Goal: Task Accomplishment & Management: Manage account settings

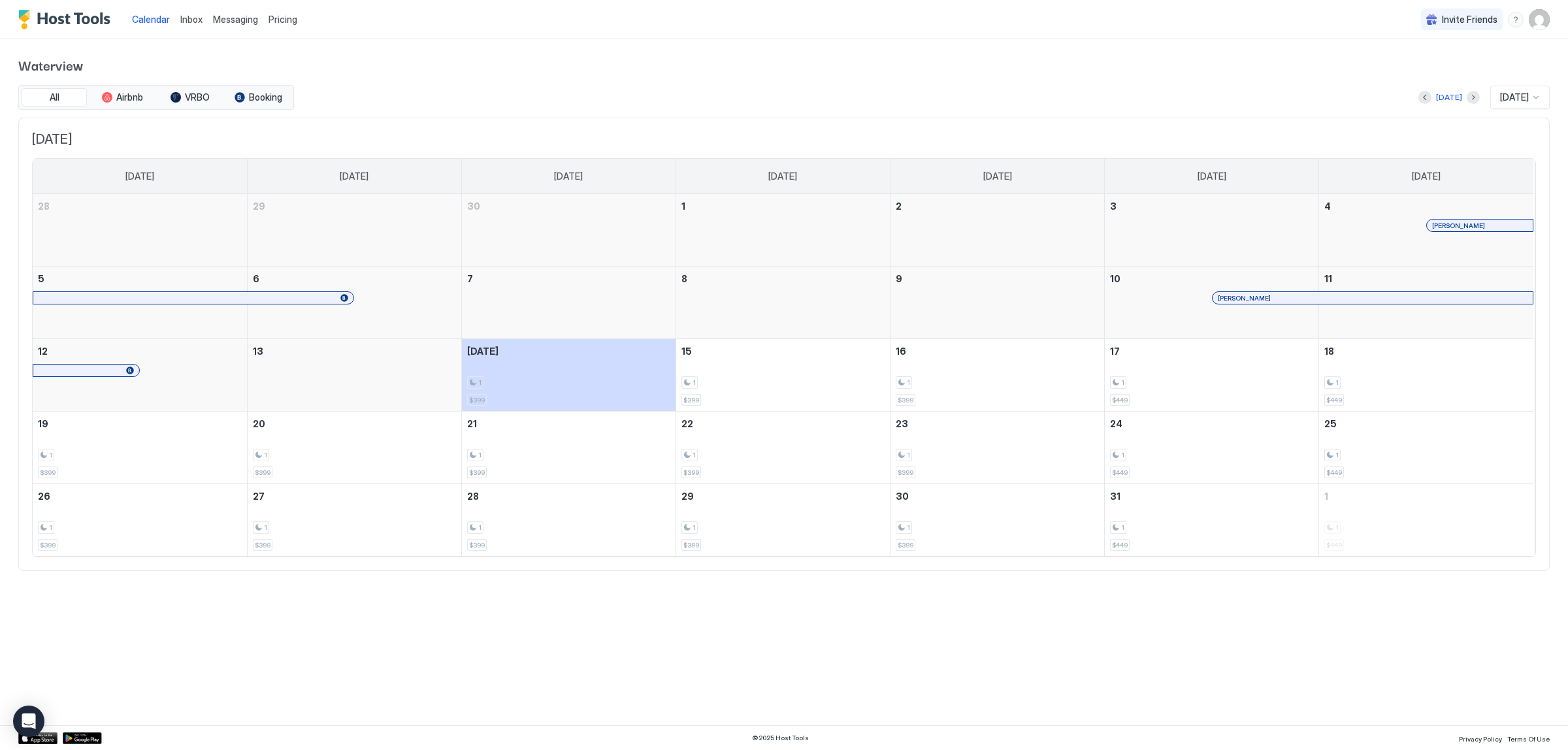
click at [1544, 18] on img "User profile" at bounding box center [1539, 19] width 21 height 21
click at [1425, 66] on div "Settings" at bounding box center [1466, 73] width 166 height 23
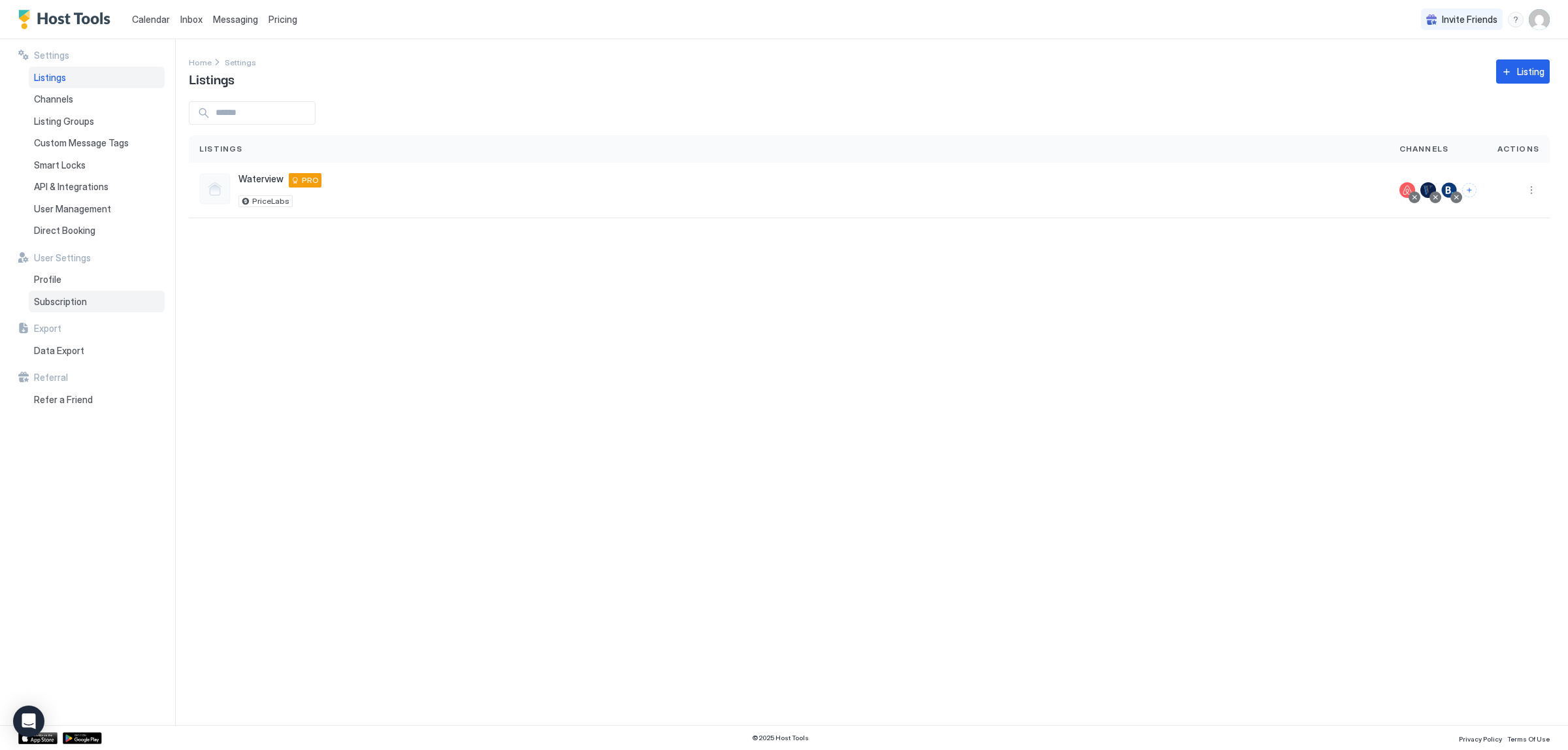
click at [92, 305] on div "Subscription" at bounding box center [96, 302] width 136 height 22
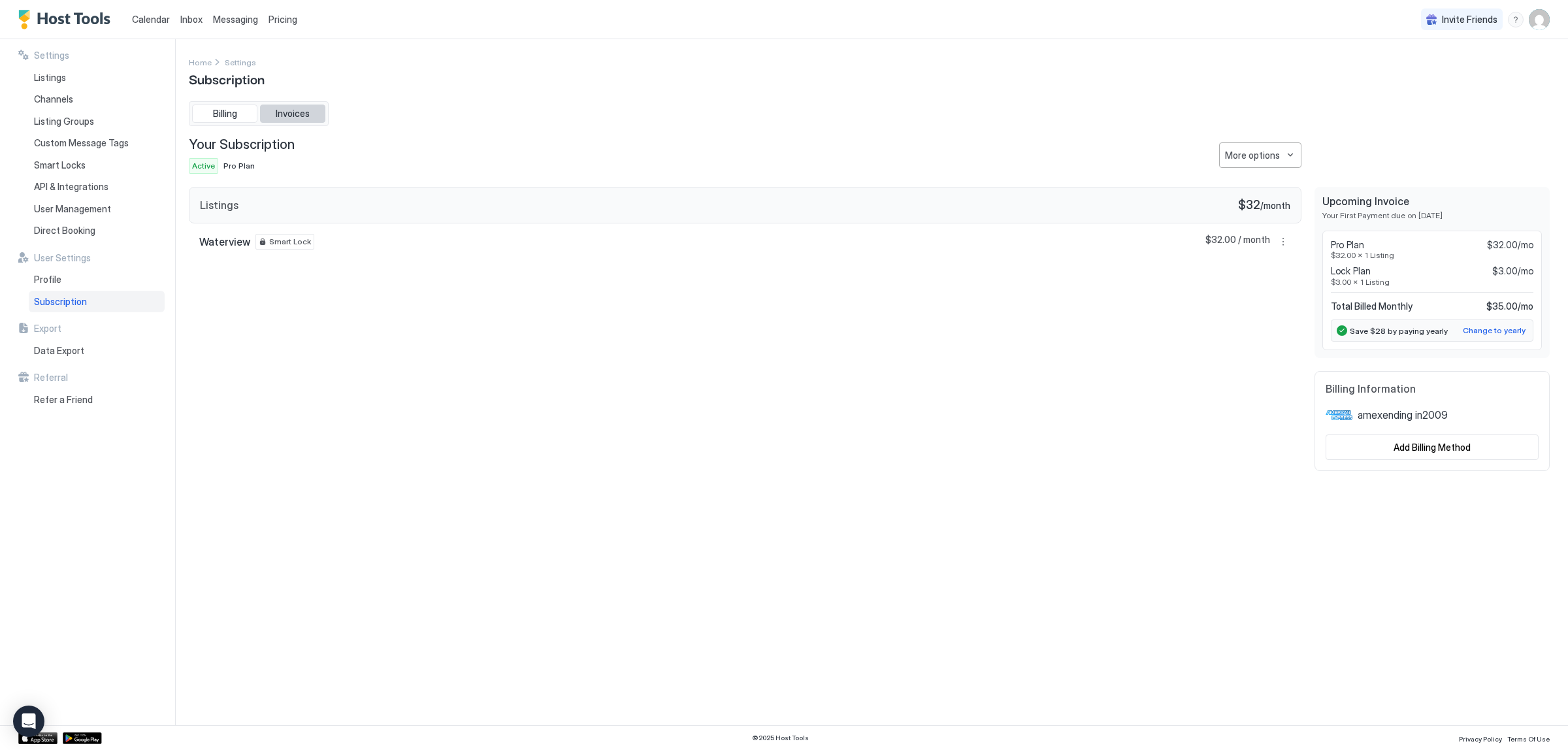
click at [296, 110] on span "Invoices" at bounding box center [292, 114] width 34 height 12
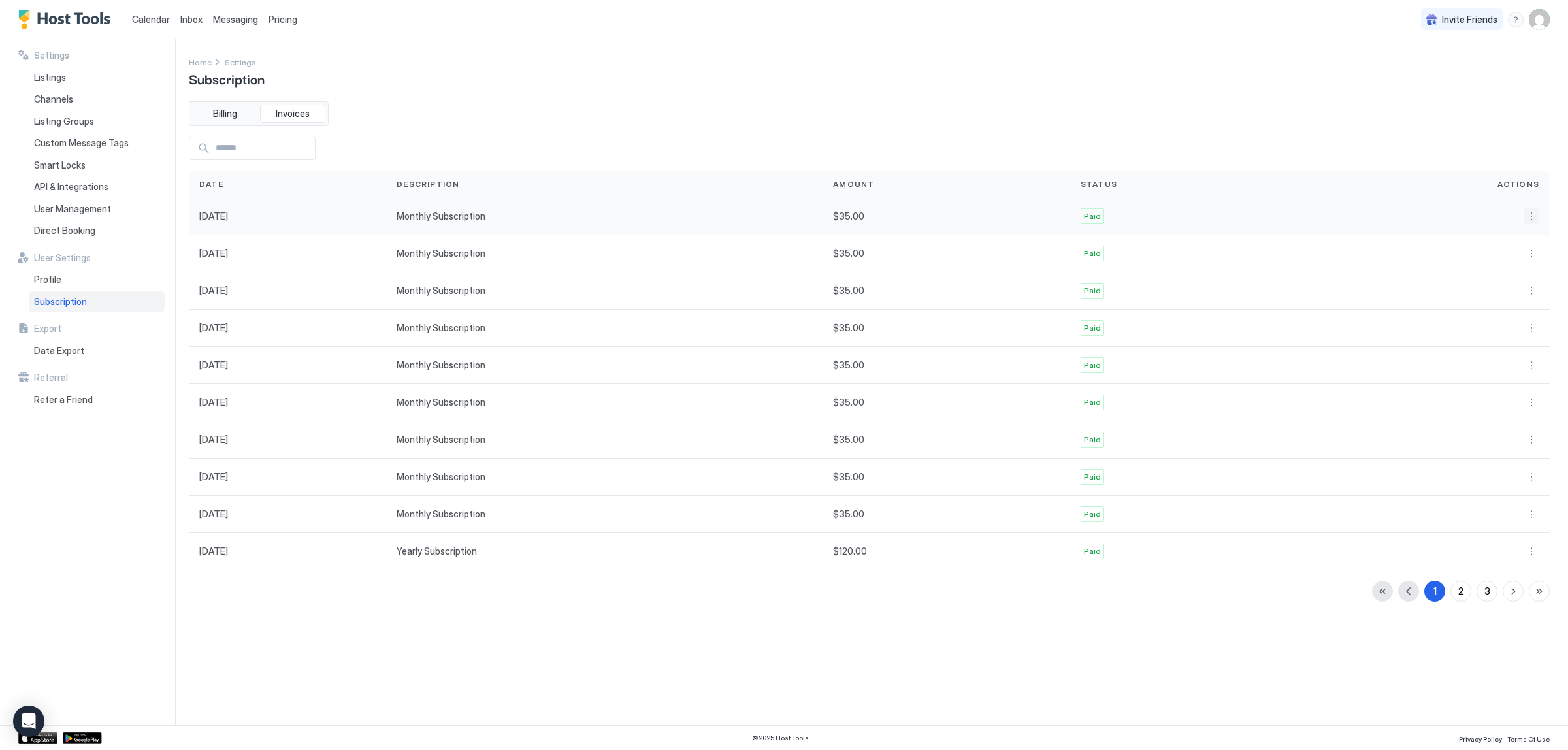
click at [1530, 217] on button "More options" at bounding box center [1532, 216] width 16 height 16
click at [1524, 251] on span "Download" at bounding box center [1517, 256] width 38 height 10
click at [1532, 257] on button "More options" at bounding box center [1532, 253] width 16 height 16
click at [1510, 289] on span "Download" at bounding box center [1517, 294] width 38 height 10
click at [1533, 292] on button "More options" at bounding box center [1532, 290] width 16 height 16
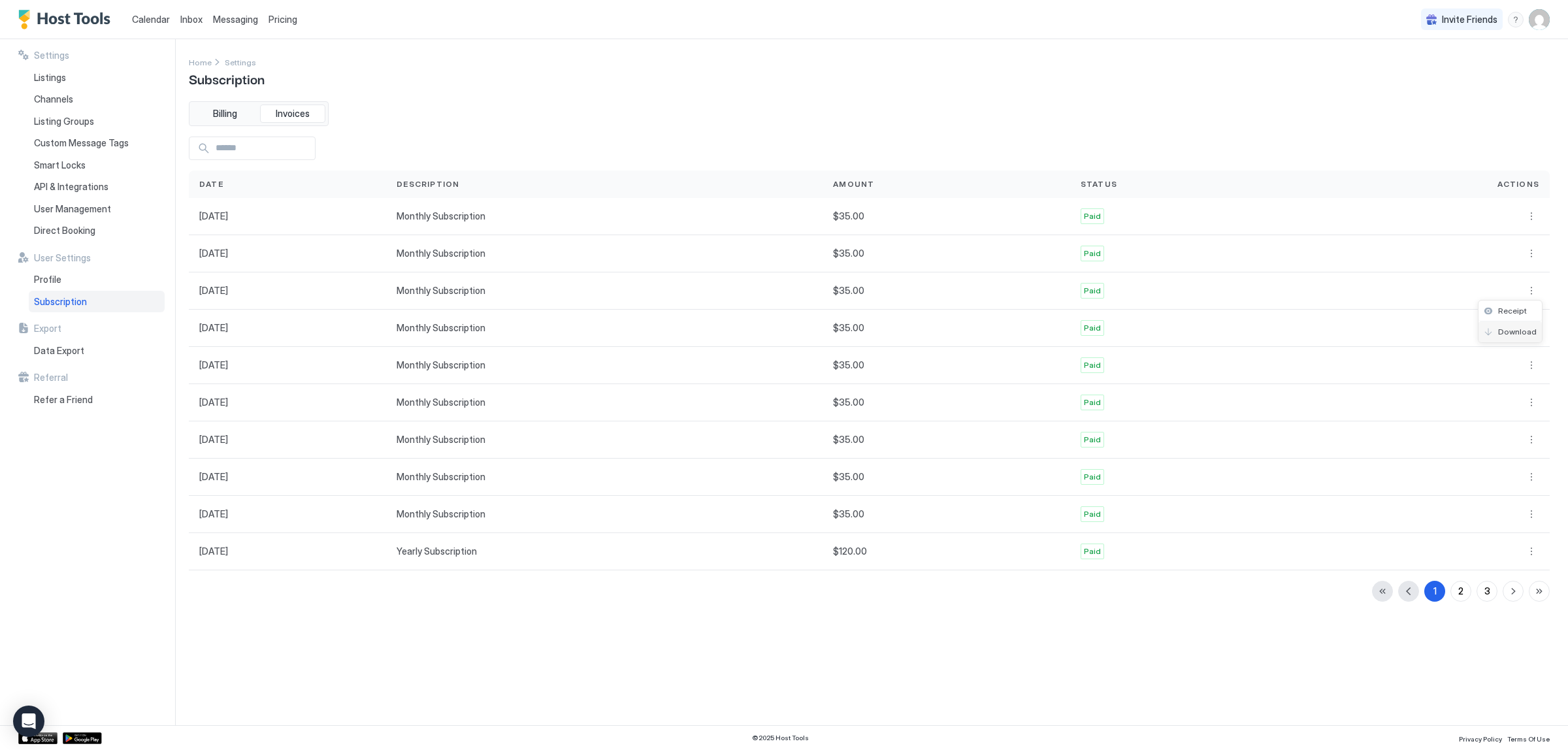
click at [1514, 334] on span "Download" at bounding box center [1517, 331] width 38 height 10
click at [1532, 334] on button "More options" at bounding box center [1532, 328] width 16 height 16
click at [1510, 370] on span "Download" at bounding box center [1517, 369] width 38 height 10
click at [1531, 365] on button "More options" at bounding box center [1532, 365] width 16 height 16
click at [1521, 400] on div "Download" at bounding box center [1510, 407] width 63 height 21
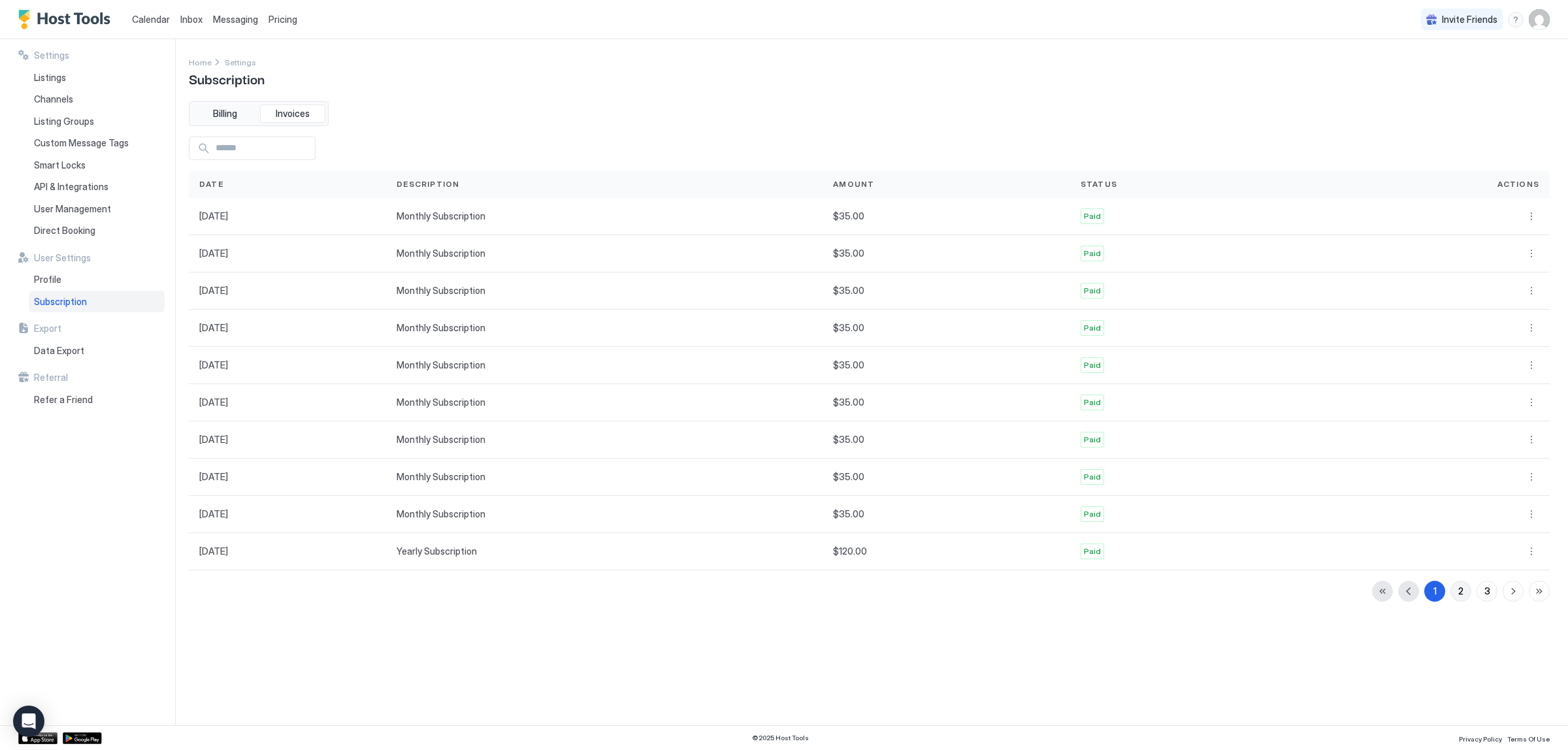
drag, startPoint x: 1461, startPoint y: 601, endPoint x: 1040, endPoint y: 655, distance: 424.4
click at [1459, 598] on div "2" at bounding box center [1461, 591] width 6 height 14
click at [1544, 590] on button "button" at bounding box center [1539, 591] width 21 height 21
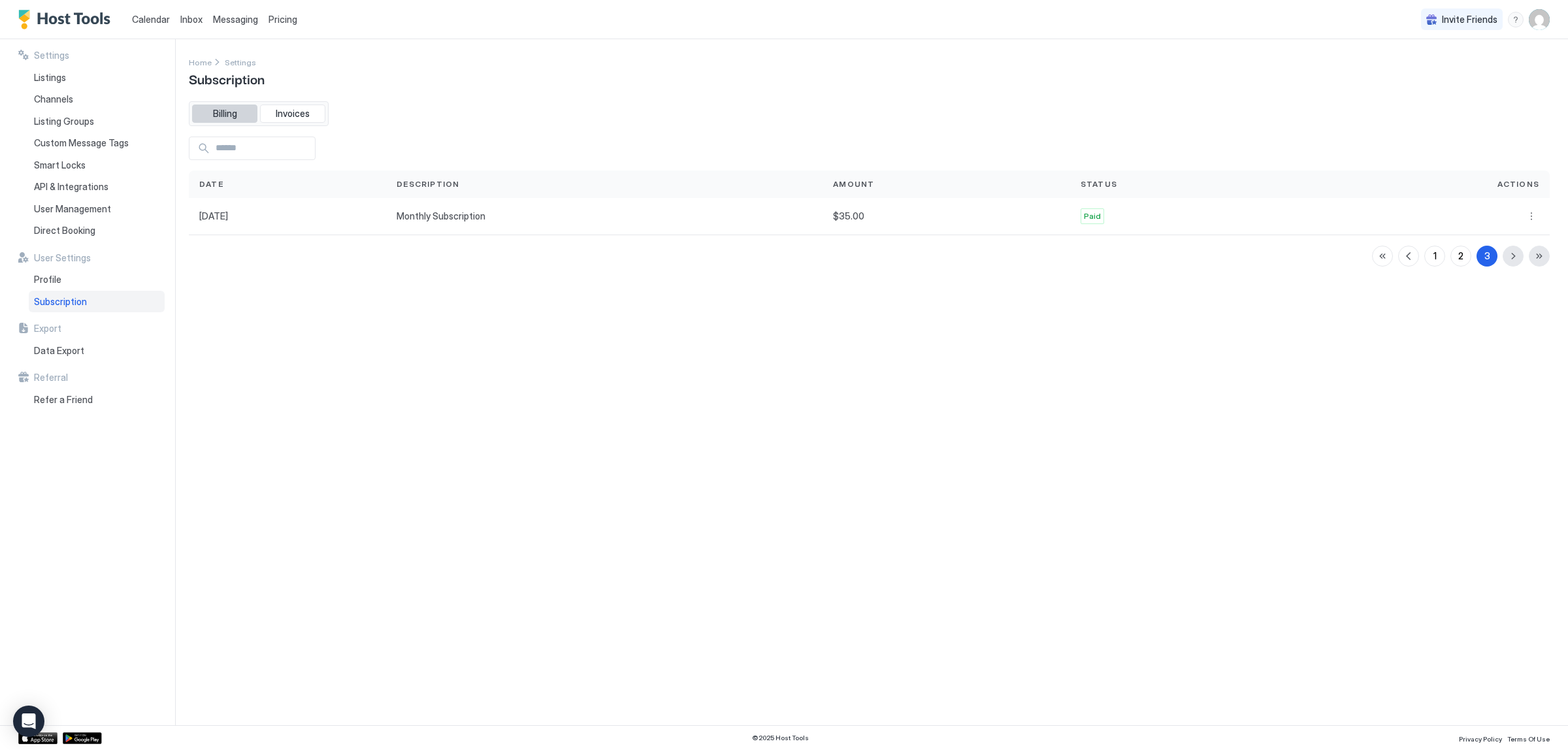
click at [219, 109] on span "Billing" at bounding box center [225, 114] width 24 height 12
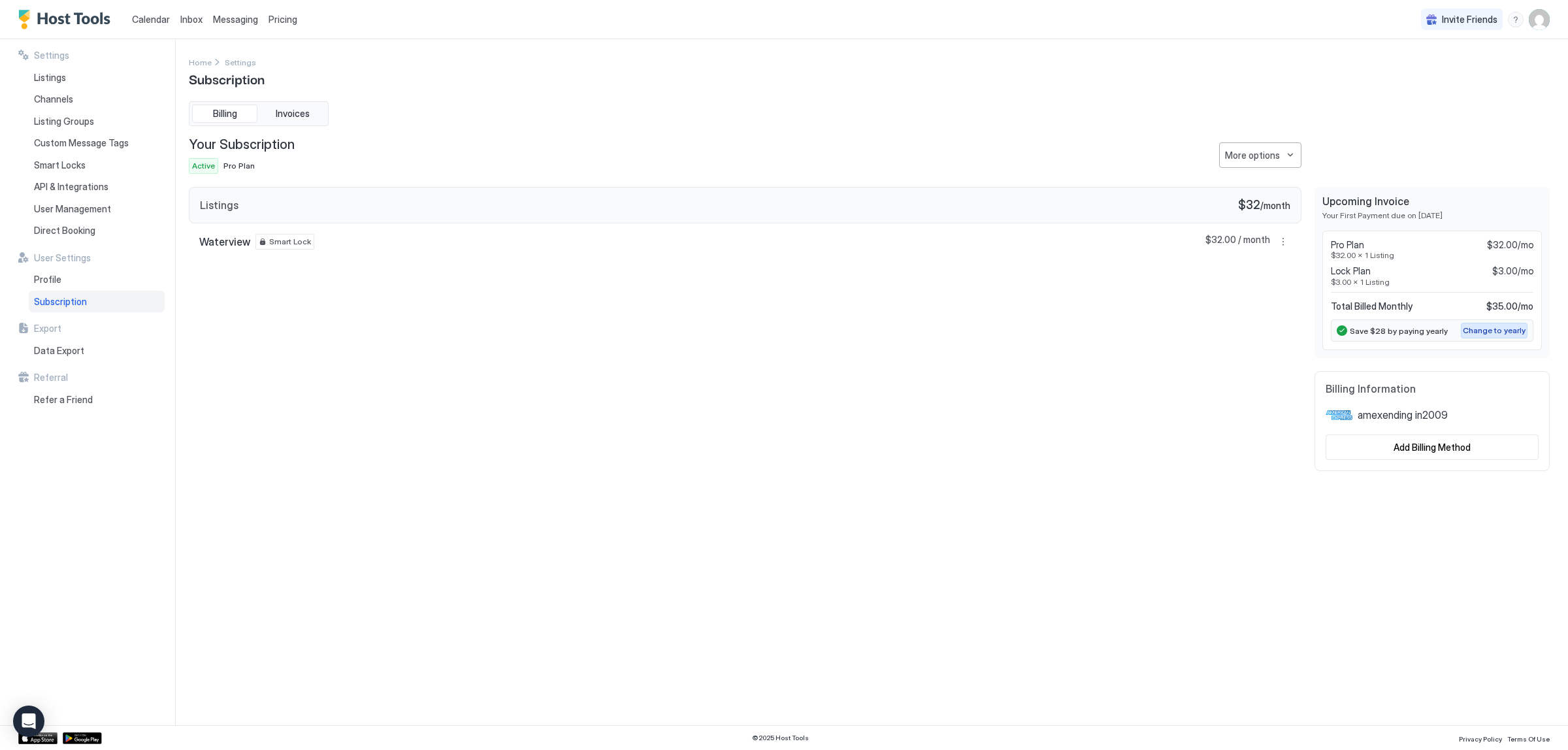
click at [1477, 334] on div "Change to yearly" at bounding box center [1494, 330] width 63 height 12
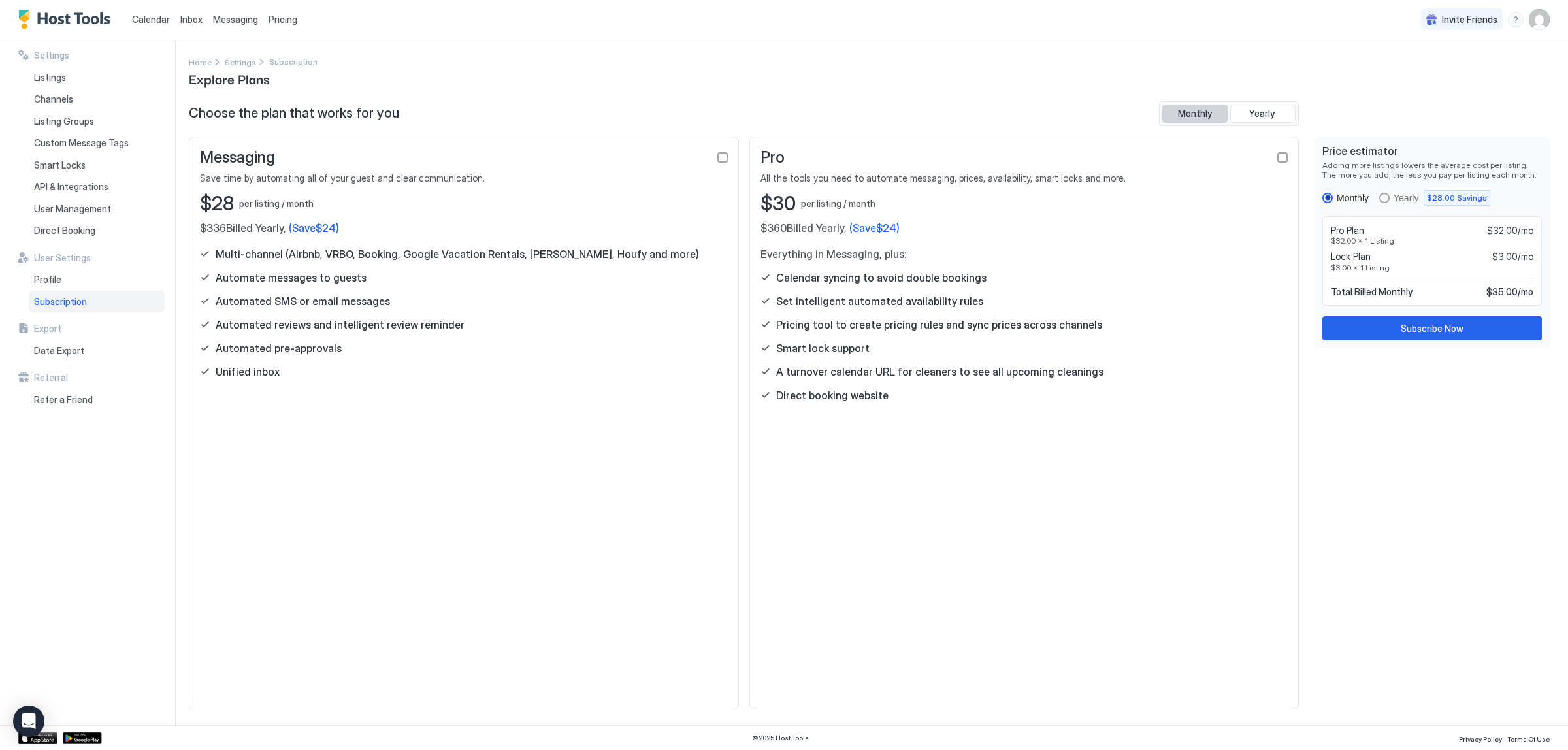
click at [1188, 112] on span "Monthly" at bounding box center [1195, 114] width 34 height 12
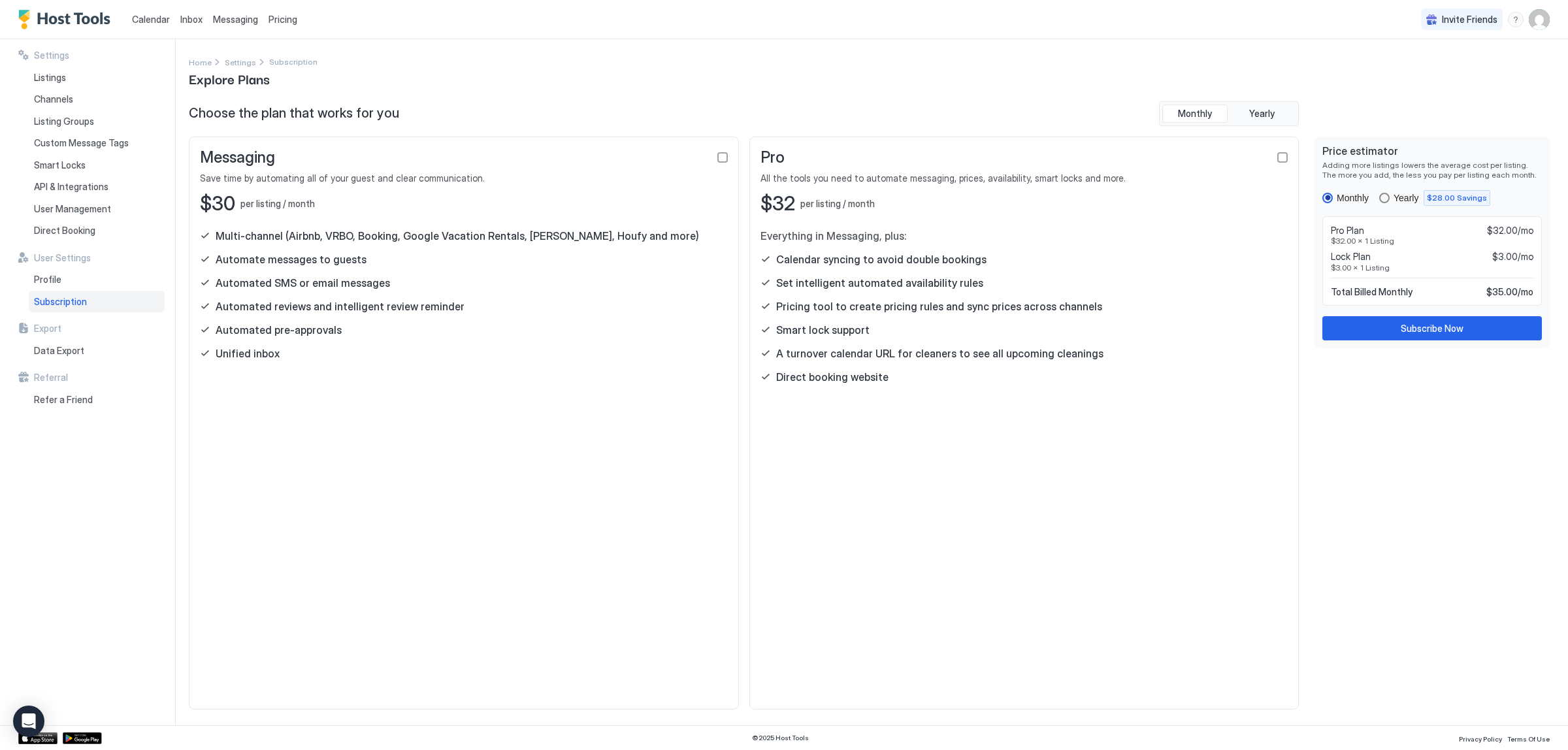
click at [1390, 198] on div "yearly" at bounding box center [1384, 198] width 10 height 10
click at [1333, 194] on div "Monthly" at bounding box center [1346, 198] width 47 height 10
click at [1387, 198] on div "yearly" at bounding box center [1384, 198] width 10 height 10
click at [1323, 201] on div "monthly" at bounding box center [1328, 198] width 10 height 10
click at [1397, 198] on div "Yearly" at bounding box center [1406, 198] width 25 height 10
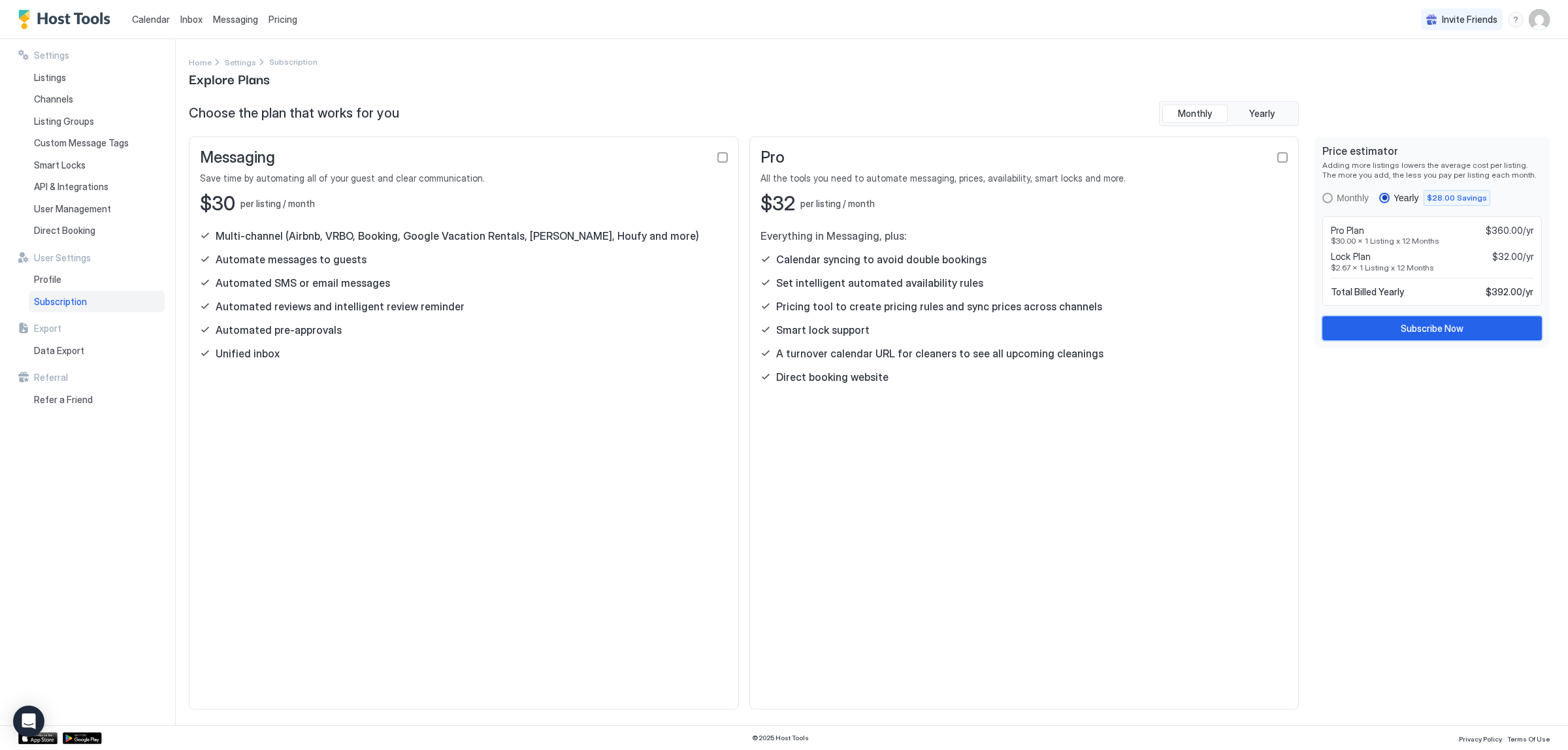
click at [1429, 338] on button "Subscribe Now" at bounding box center [1432, 328] width 219 height 24
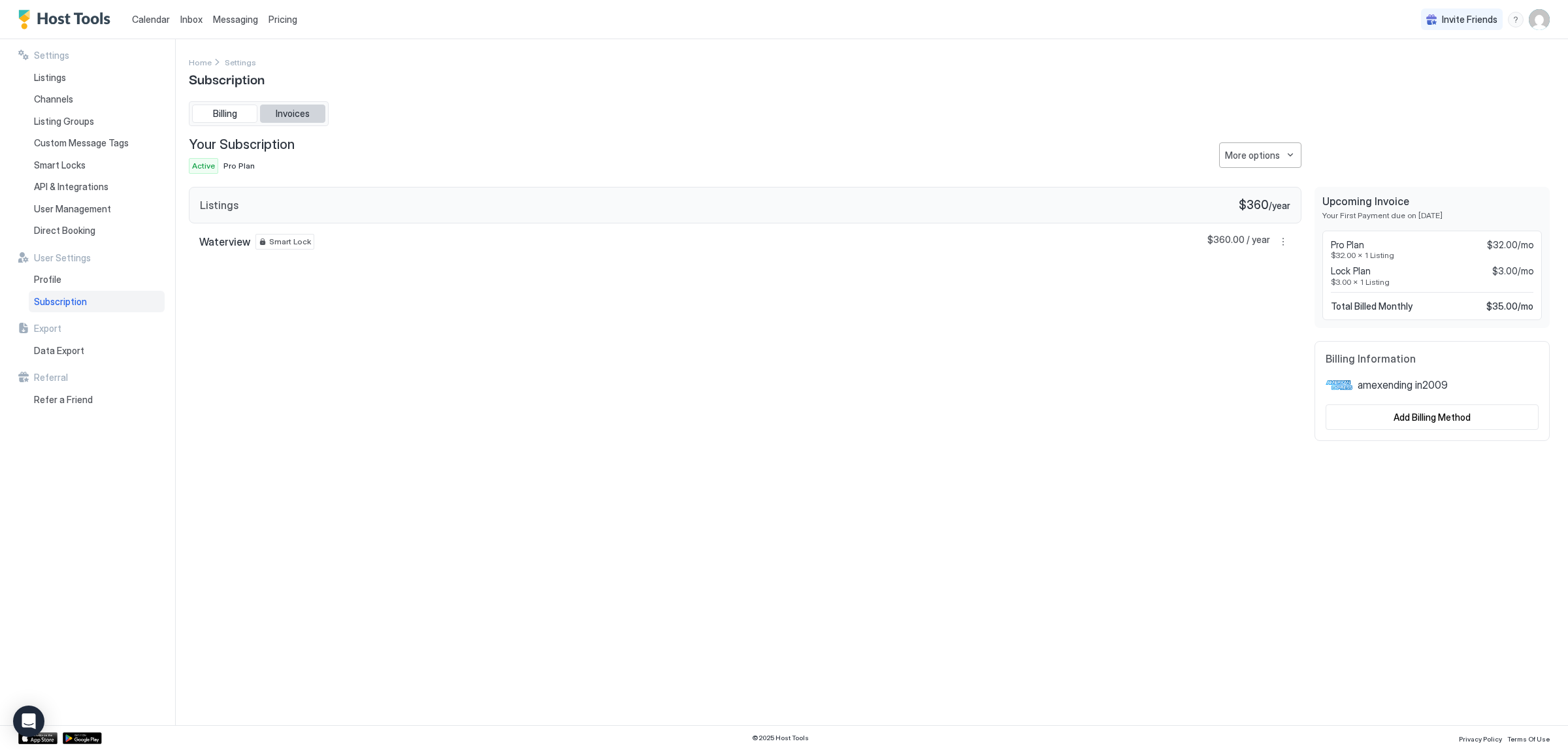
click at [288, 111] on span "Invoices" at bounding box center [292, 114] width 34 height 12
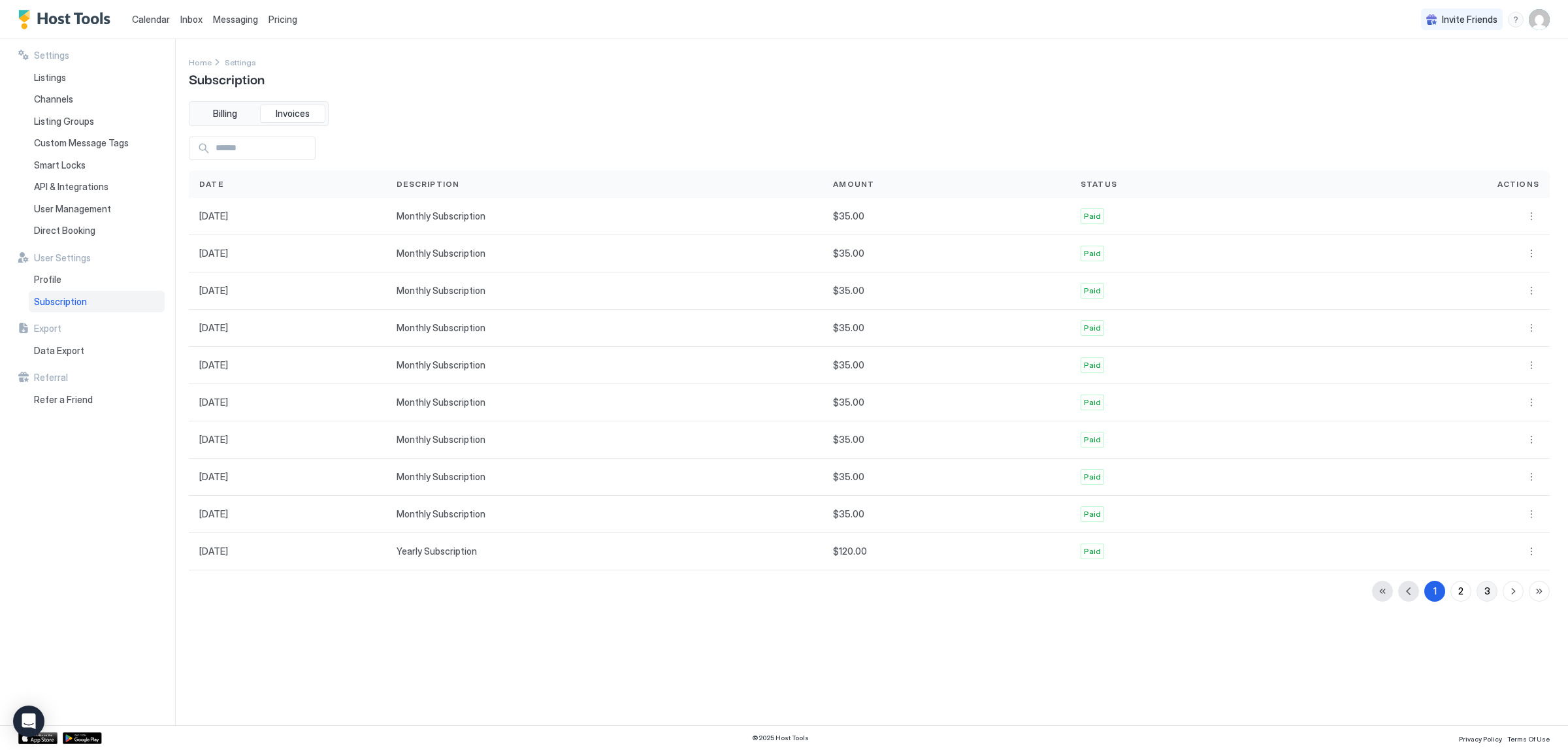
click at [1484, 595] on div "3" at bounding box center [1487, 591] width 6 height 14
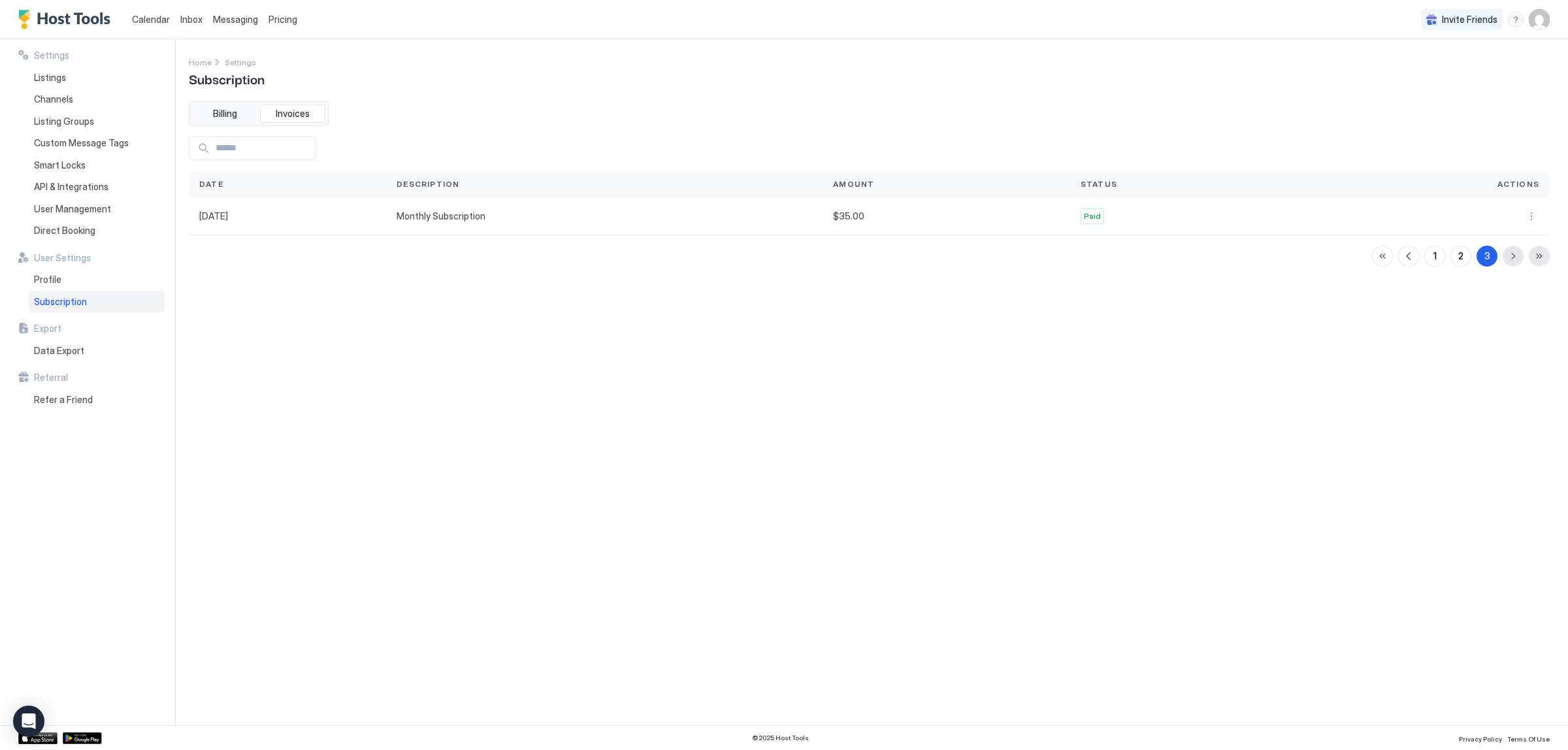
click at [1514, 257] on div "1 2 3" at bounding box center [1461, 256] width 178 height 21
click at [1530, 217] on button "More options" at bounding box center [1532, 216] width 16 height 16
click at [1518, 253] on span "Download" at bounding box center [1517, 256] width 38 height 10
click at [1452, 256] on button "2" at bounding box center [1461, 256] width 21 height 21
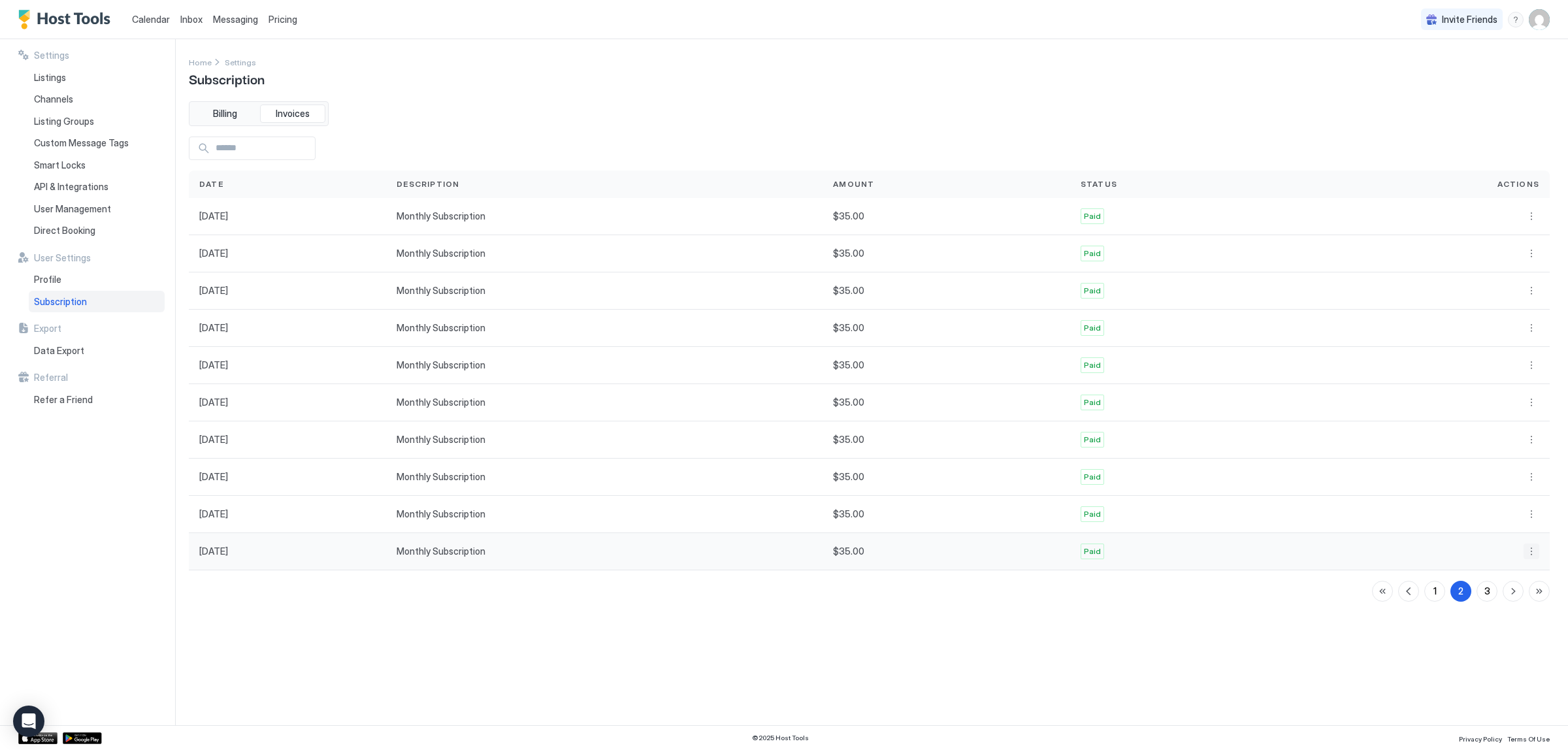
click at [1537, 558] on button "More options" at bounding box center [1532, 552] width 16 height 16
click at [1504, 595] on span "Download" at bounding box center [1517, 595] width 38 height 10
click at [1539, 515] on button "More options" at bounding box center [1532, 514] width 16 height 16
click at [1510, 554] on span "Download" at bounding box center [1517, 558] width 38 height 10
click at [1536, 482] on button "More options" at bounding box center [1532, 477] width 16 height 16
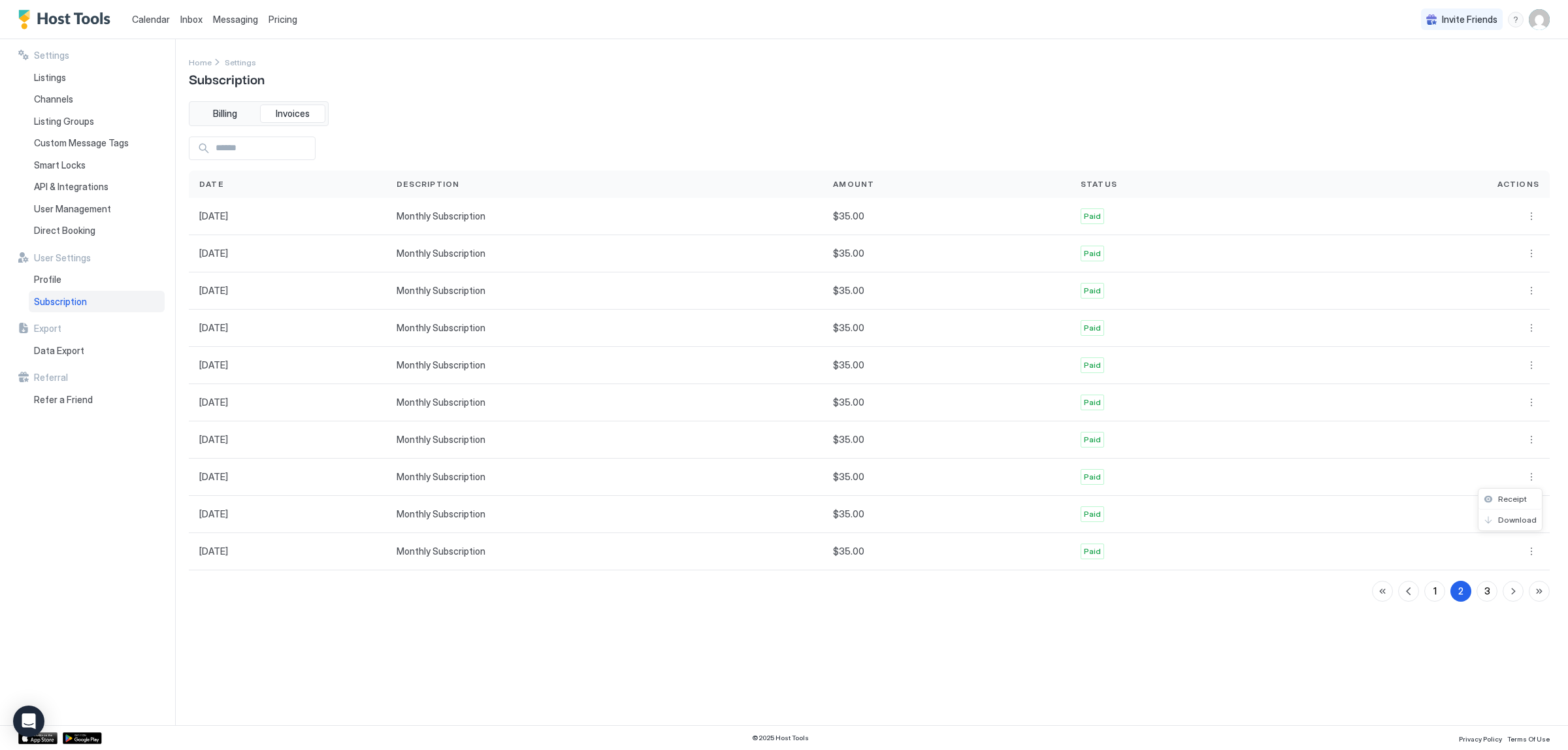
click at [1532, 444] on div at bounding box center [784, 375] width 1568 height 750
click at [1531, 440] on button "More options" at bounding box center [1532, 439] width 16 height 16
click at [1528, 406] on div at bounding box center [784, 375] width 1568 height 750
click at [1535, 407] on button "More options" at bounding box center [1532, 403] width 16 height 16
click at [1533, 368] on div at bounding box center [784, 375] width 1568 height 750
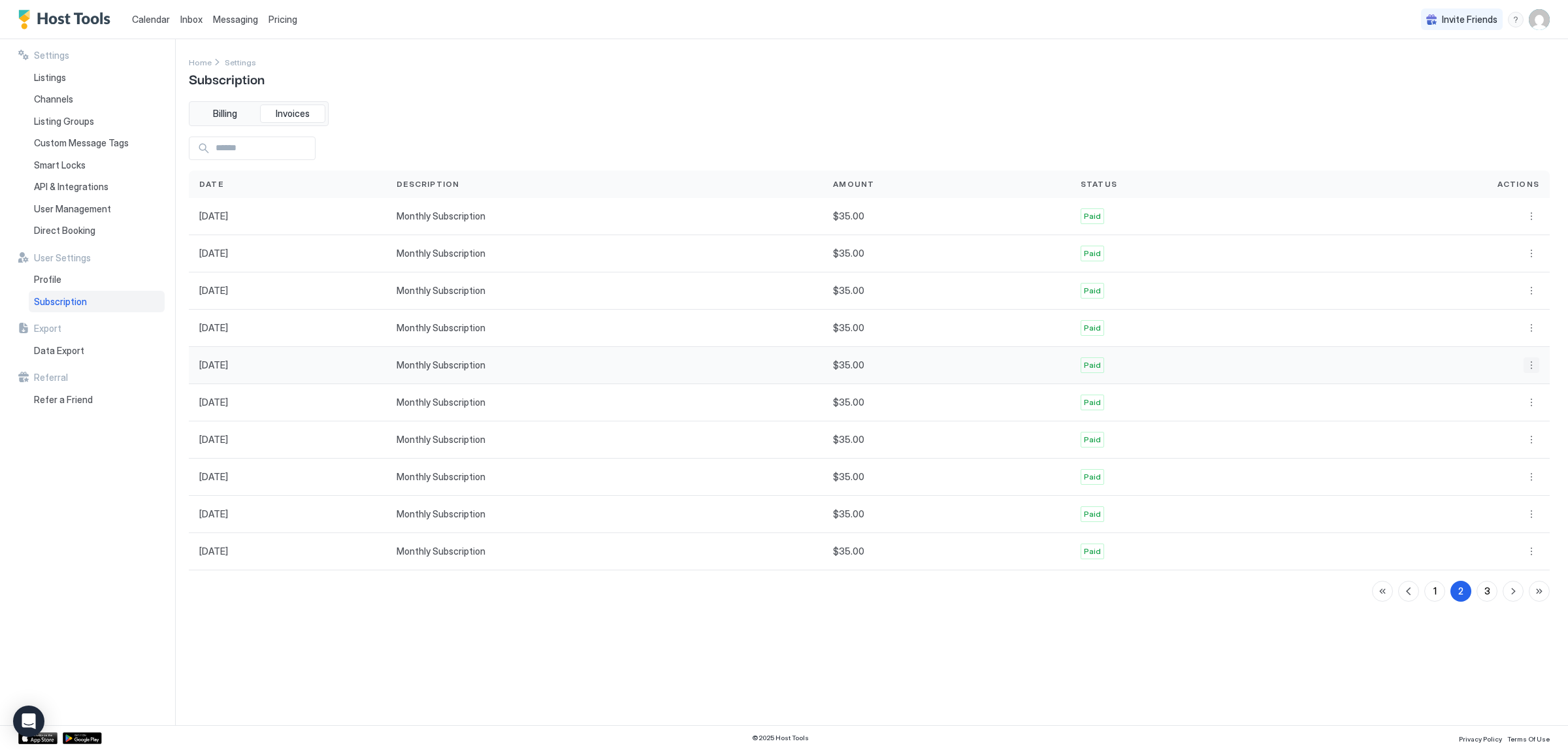
click at [1530, 370] on button "More options" at bounding box center [1532, 365] width 16 height 16
click at [1530, 332] on div at bounding box center [784, 375] width 1568 height 750
click at [1530, 329] on button "More options" at bounding box center [1532, 328] width 16 height 16
click at [1530, 295] on div at bounding box center [784, 375] width 1568 height 750
click at [1530, 290] on div at bounding box center [784, 375] width 1568 height 750
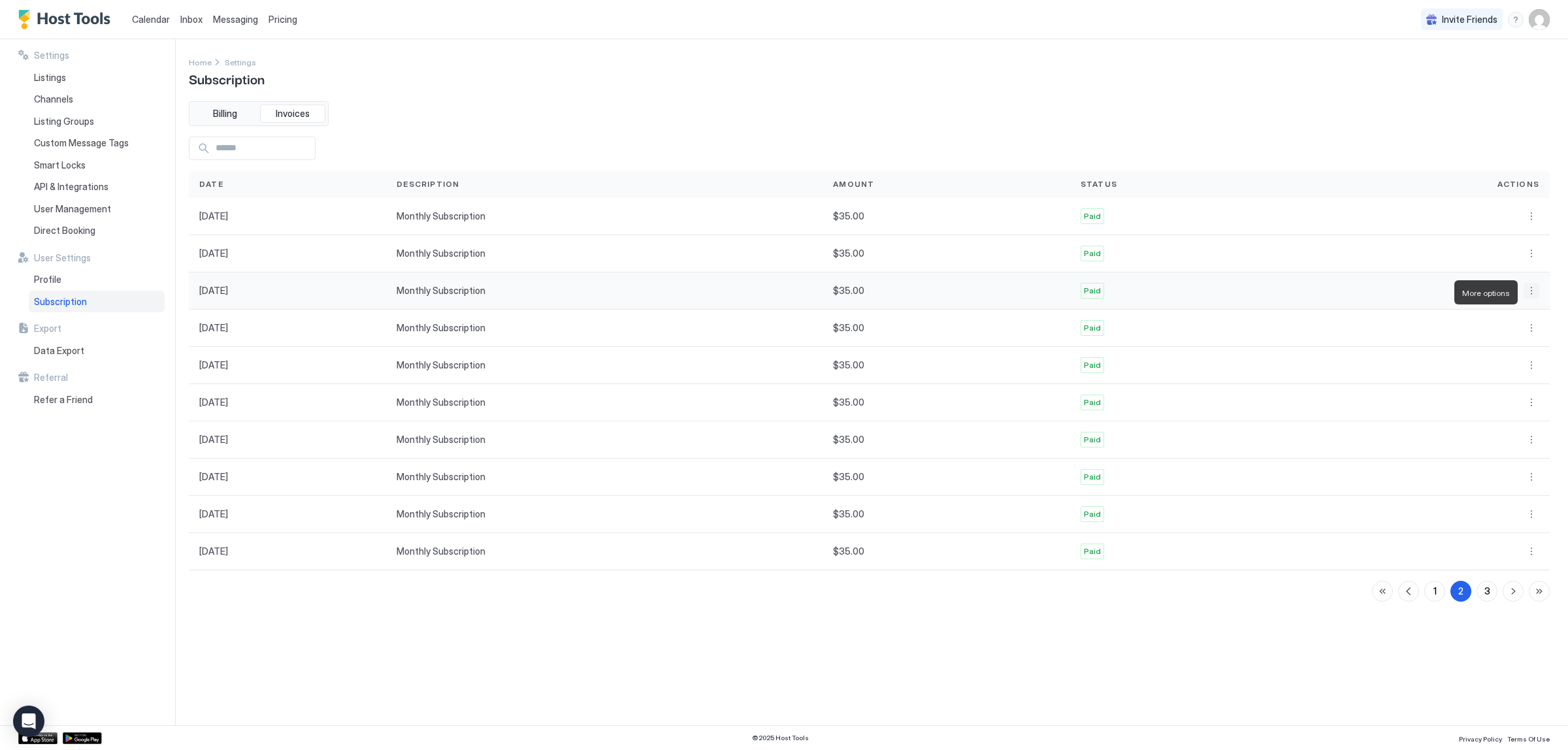
click at [1532, 294] on button "More options" at bounding box center [1532, 290] width 16 height 16
click at [1532, 259] on div at bounding box center [784, 375] width 1568 height 750
click at [1534, 253] on button "More options" at bounding box center [1532, 253] width 16 height 16
click at [1534, 218] on div at bounding box center [784, 375] width 1568 height 750
click at [1532, 219] on button "More options" at bounding box center [1532, 216] width 16 height 16
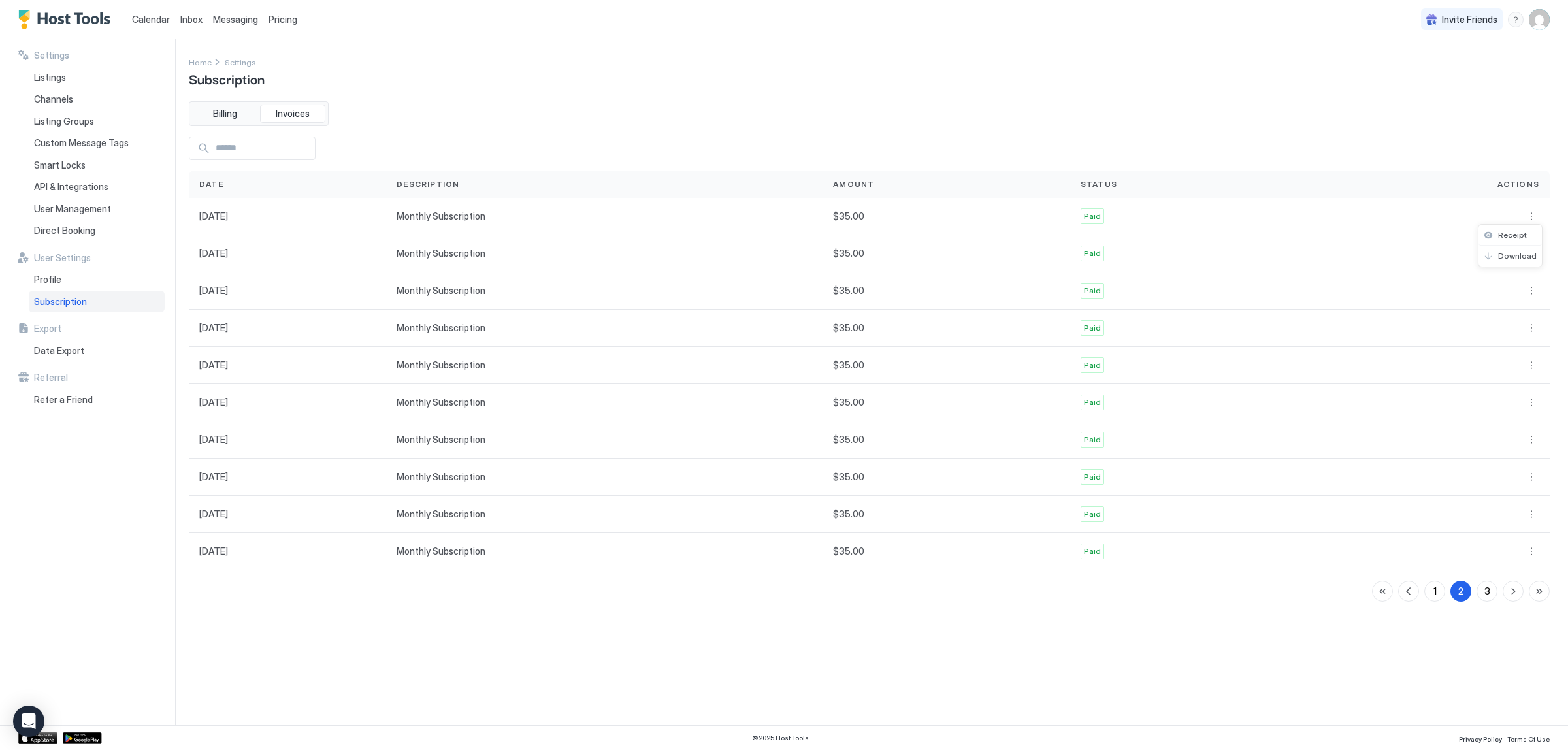
click at [1432, 604] on div at bounding box center [784, 375] width 1568 height 750
click at [1435, 596] on div "1" at bounding box center [1435, 591] width 3 height 14
drag, startPoint x: 1531, startPoint y: 554, endPoint x: 1526, endPoint y: 606, distance: 52.2
click at [1302, 660] on div "Settings Home Settings Subscription Billing Invoices Date Description Amount St…" at bounding box center [869, 382] width 1361 height 655
click at [1529, 557] on button "More options" at bounding box center [1532, 552] width 16 height 16
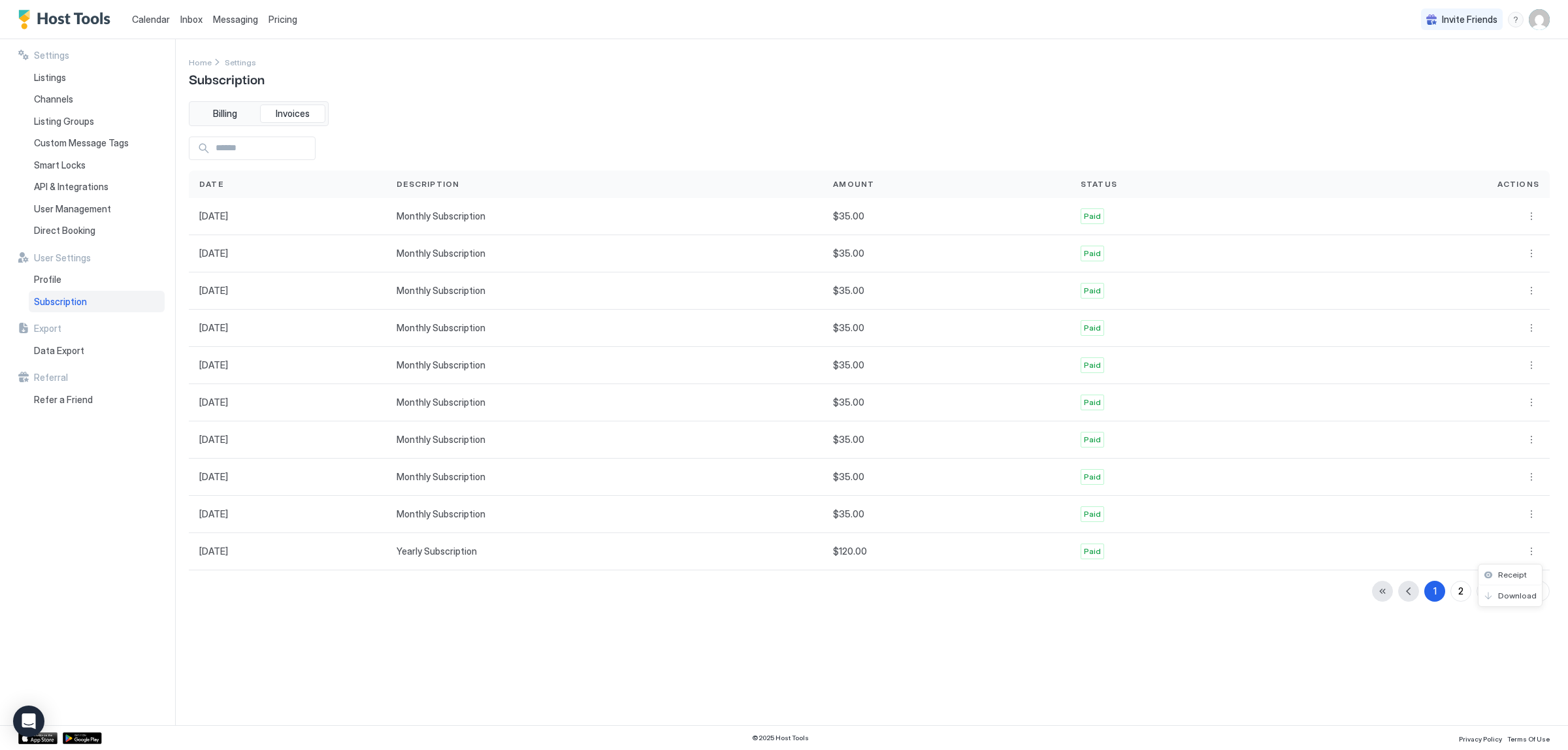
drag, startPoint x: 1536, startPoint y: 526, endPoint x: 1531, endPoint y: 519, distance: 8.6
click at [1532, 522] on div at bounding box center [784, 375] width 1568 height 750
click at [1529, 516] on button "More options" at bounding box center [1532, 514] width 16 height 16
click at [1534, 483] on div at bounding box center [784, 375] width 1568 height 750
click at [1529, 481] on button "More options" at bounding box center [1532, 477] width 16 height 16
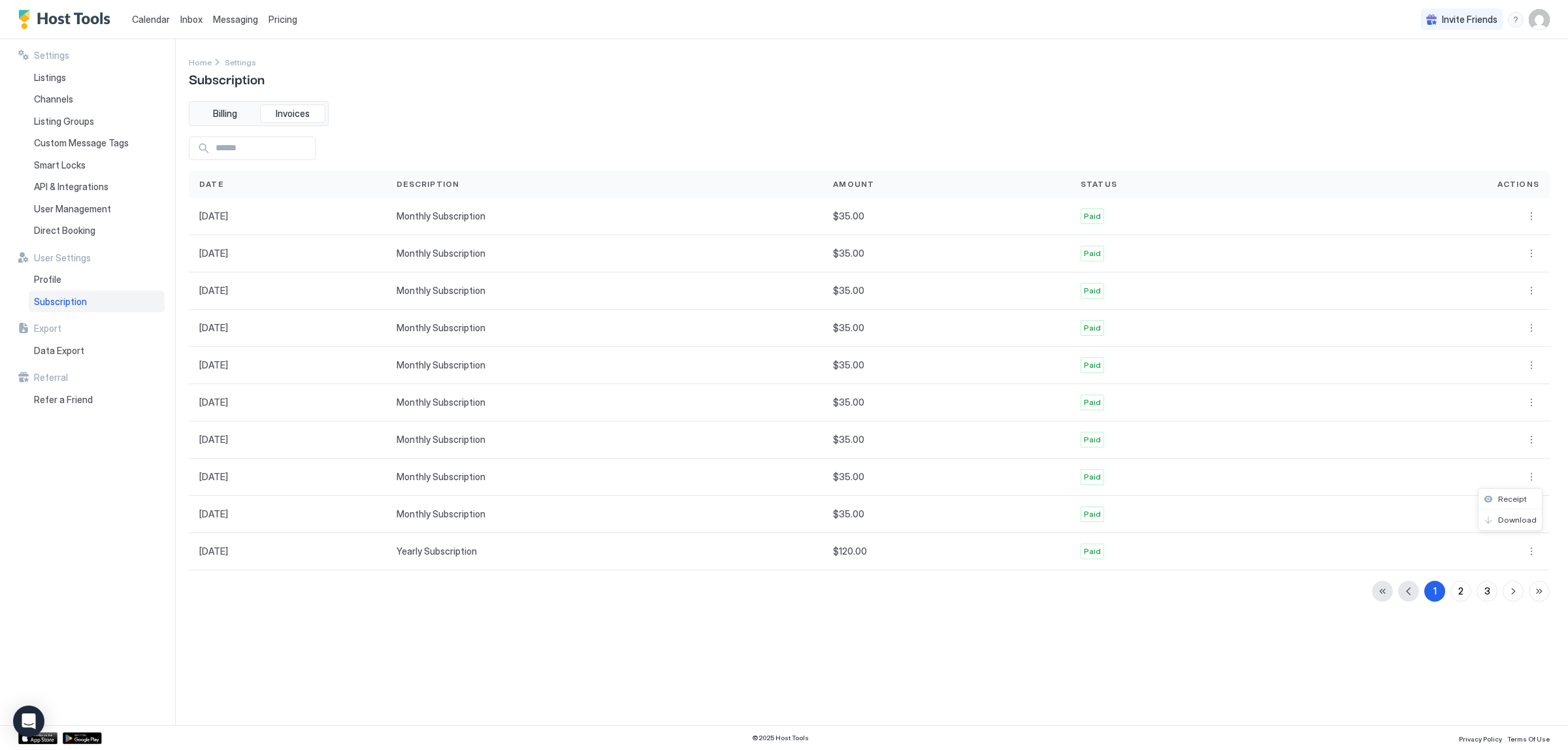
click at [1531, 448] on div at bounding box center [784, 375] width 1568 height 750
click at [1531, 445] on button "More options" at bounding box center [1532, 439] width 16 height 16
drag, startPoint x: 1516, startPoint y: 476, endPoint x: 1523, endPoint y: 484, distance: 10.6
click at [1533, 407] on div at bounding box center [784, 375] width 1568 height 750
click at [1530, 404] on button "More options" at bounding box center [1532, 403] width 16 height 16
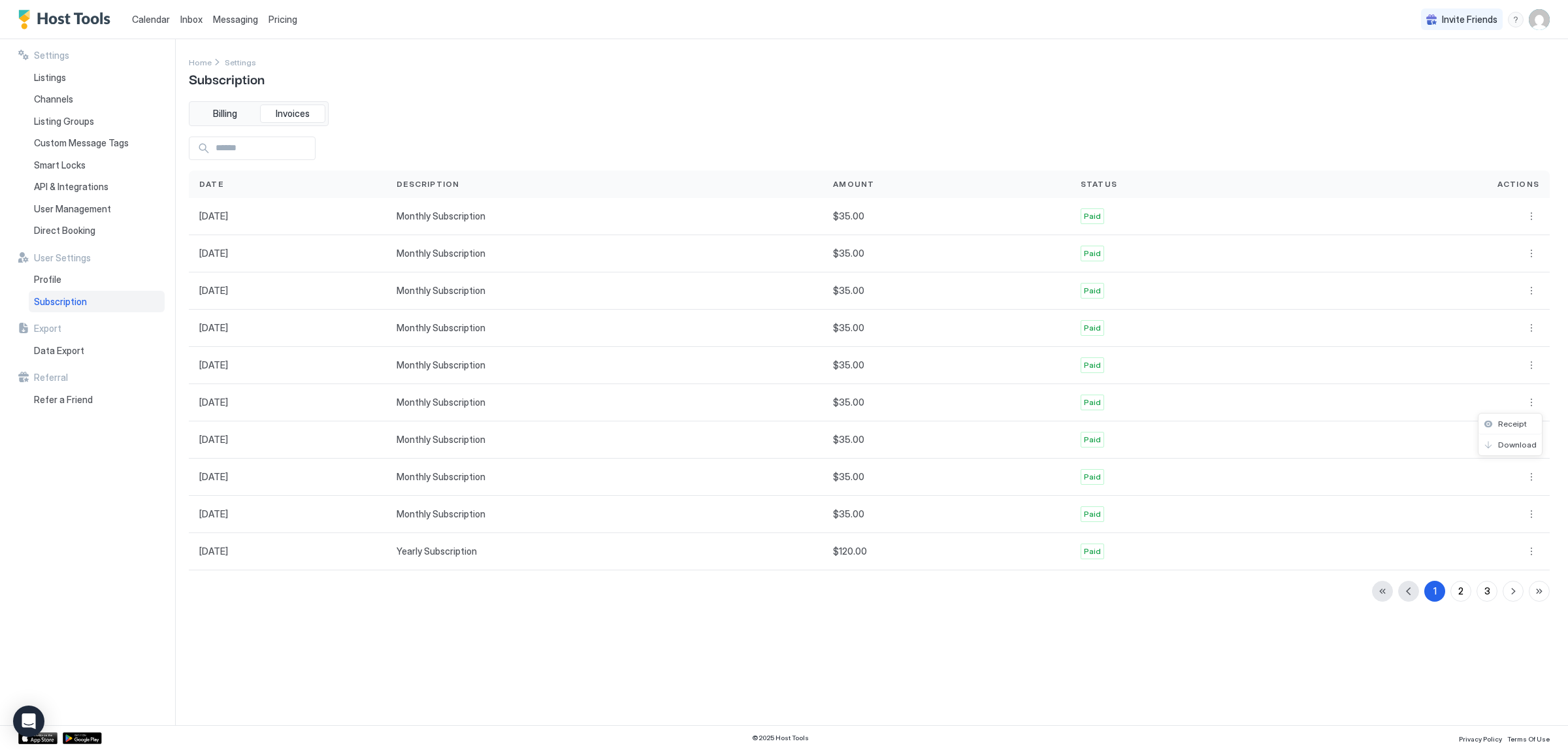
click at [1530, 368] on div at bounding box center [784, 375] width 1568 height 750
click at [1532, 367] on button "More options" at bounding box center [1532, 365] width 16 height 16
click at [1530, 329] on div at bounding box center [784, 375] width 1568 height 750
click at [1530, 329] on button "More options" at bounding box center [1532, 328] width 16 height 16
click at [1531, 291] on div at bounding box center [784, 375] width 1568 height 750
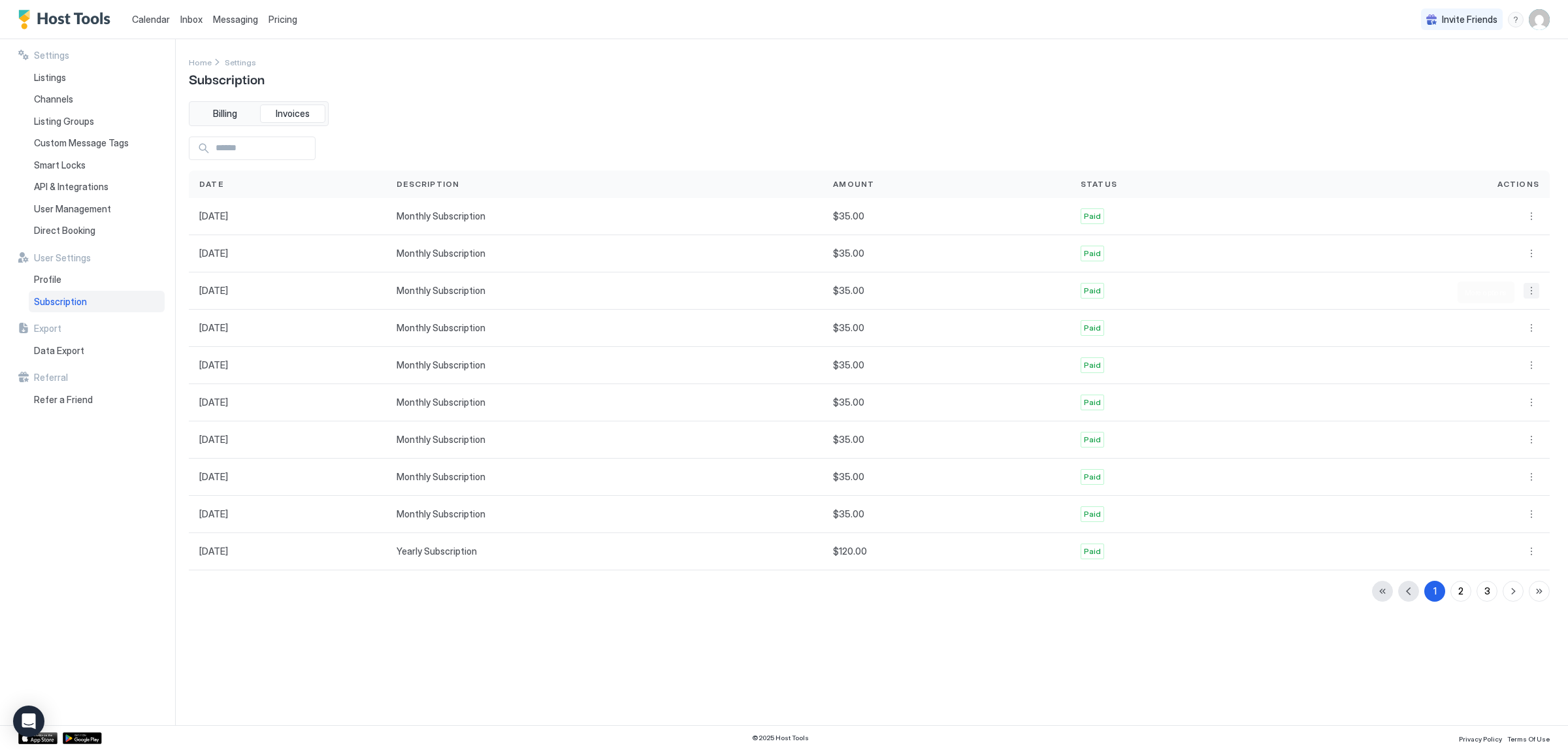
click at [1530, 295] on button "More options" at bounding box center [1532, 290] width 16 height 16
click at [1530, 262] on div at bounding box center [784, 375] width 1568 height 750
click at [1531, 256] on button "More options" at bounding box center [1532, 253] width 16 height 16
click at [1530, 219] on div at bounding box center [784, 375] width 1568 height 750
click at [1530, 219] on button "More options" at bounding box center [1532, 216] width 16 height 16
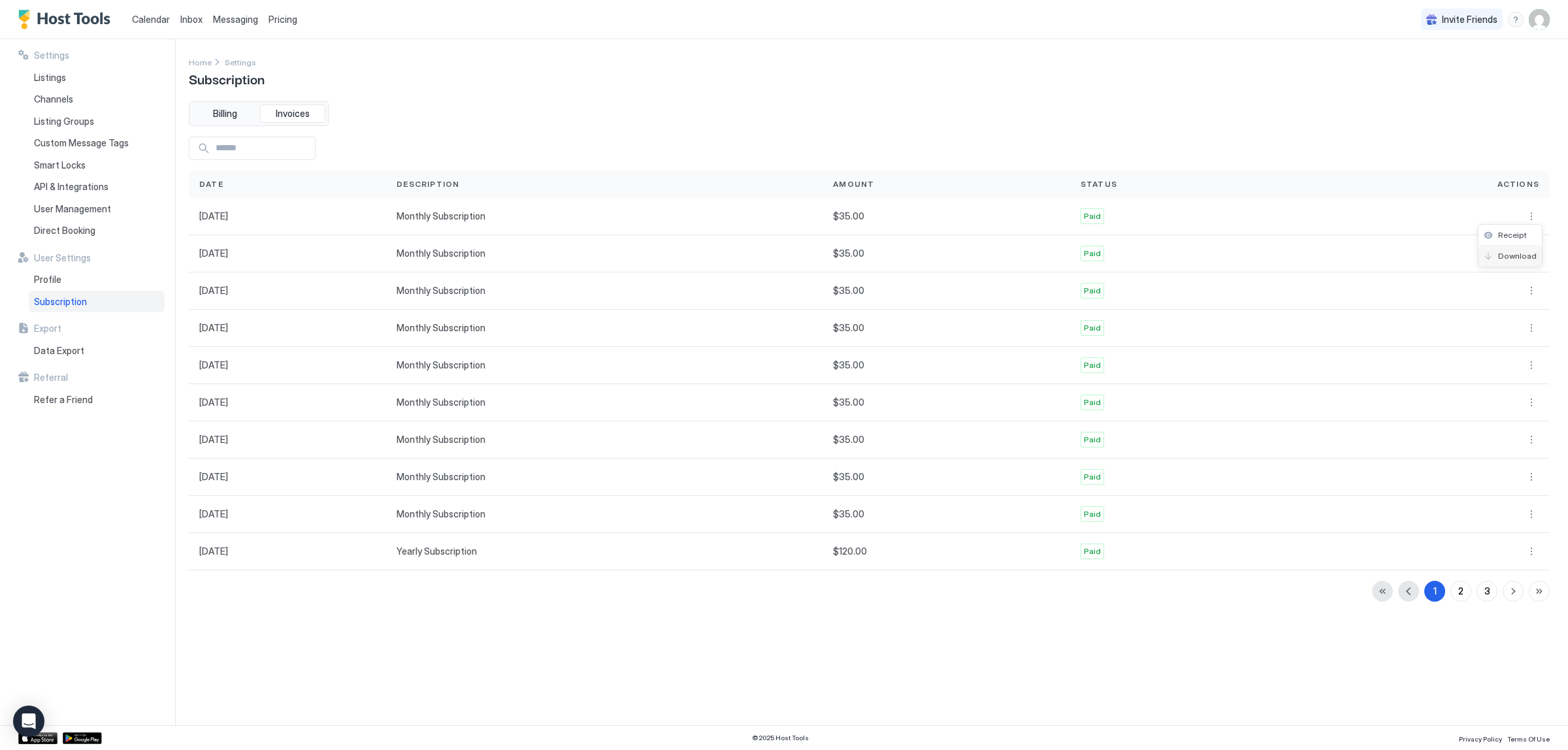
drag, startPoint x: 1514, startPoint y: 250, endPoint x: 1523, endPoint y: 256, distance: 10.8
click at [148, 17] on div at bounding box center [784, 375] width 1568 height 750
click at [63, 77] on span "Listings" at bounding box center [50, 77] width 32 height 12
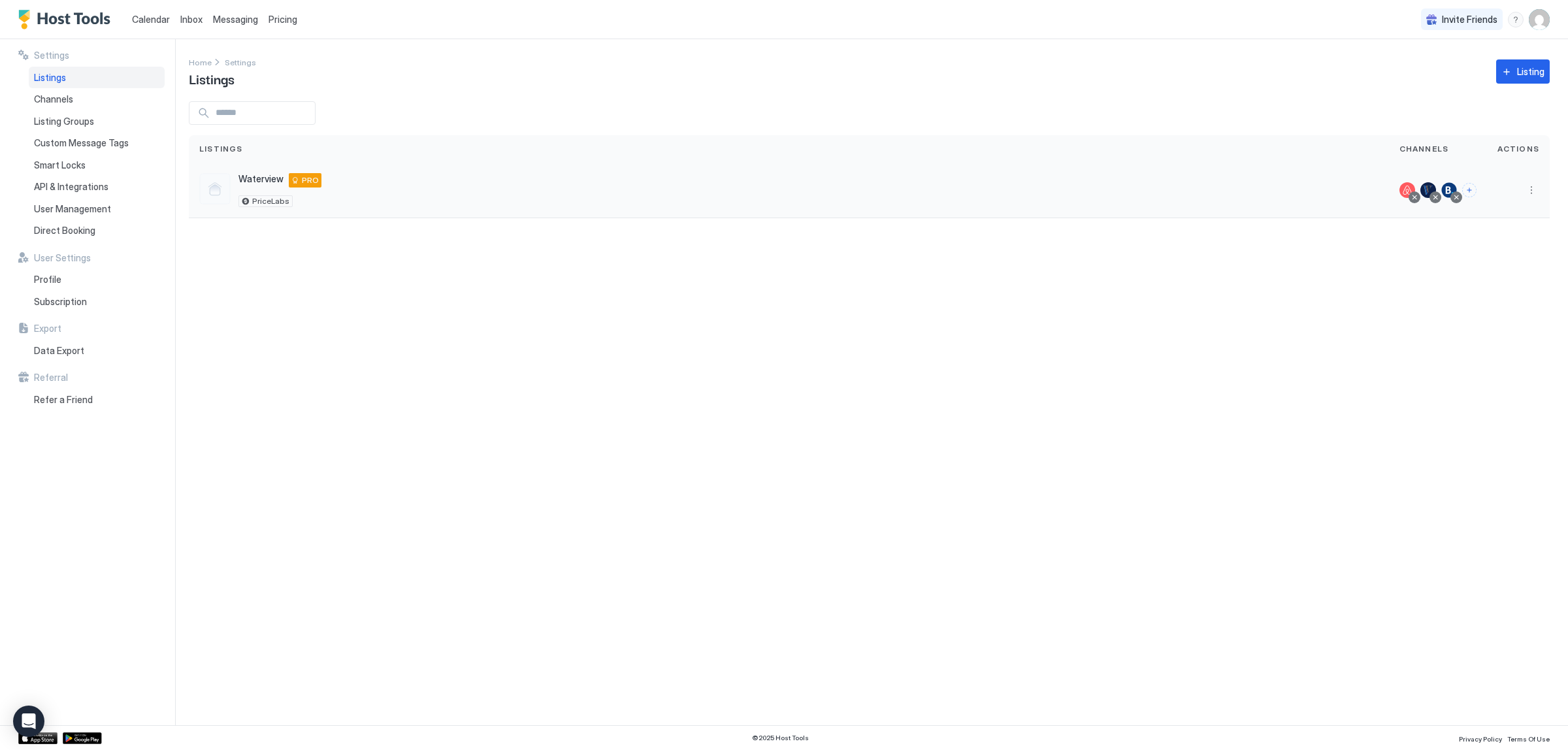
click at [403, 205] on div "Waterview [STREET_ADDRESS] AU PRO PriceLabs" at bounding box center [789, 190] width 1179 height 34
click at [106, 82] on div "Listings" at bounding box center [96, 78] width 136 height 22
click at [100, 101] on div "Channels" at bounding box center [96, 100] width 136 height 22
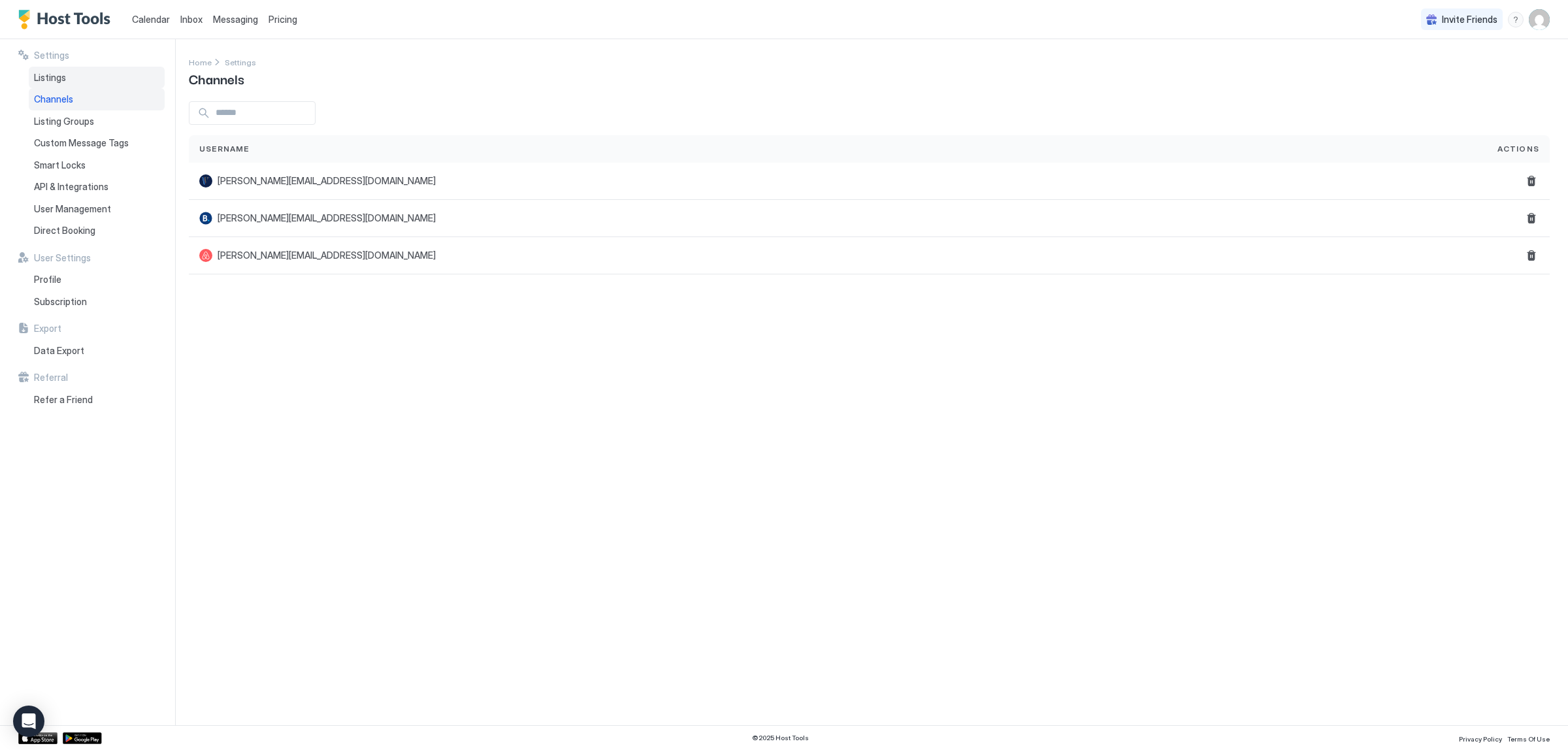
click at [64, 81] on span "Listings" at bounding box center [50, 77] width 32 height 12
